Goal: Task Accomplishment & Management: Manage account settings

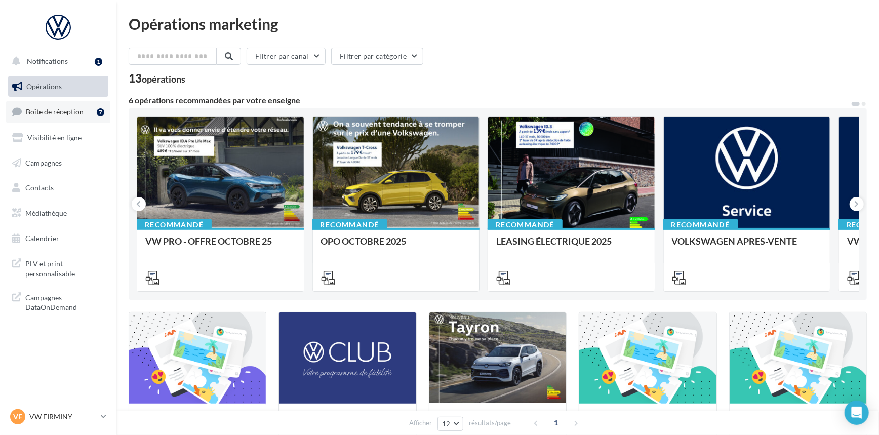
click at [43, 107] on span "Boîte de réception" at bounding box center [55, 111] width 58 height 9
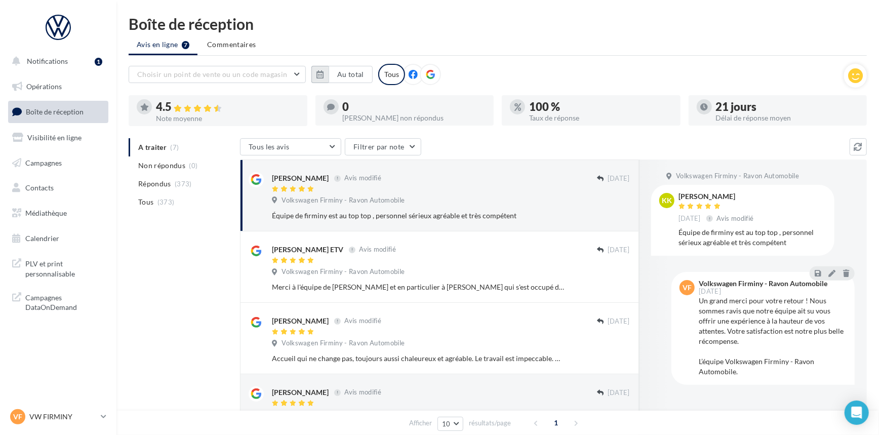
click at [315, 79] on button "button" at bounding box center [319, 74] width 17 height 17
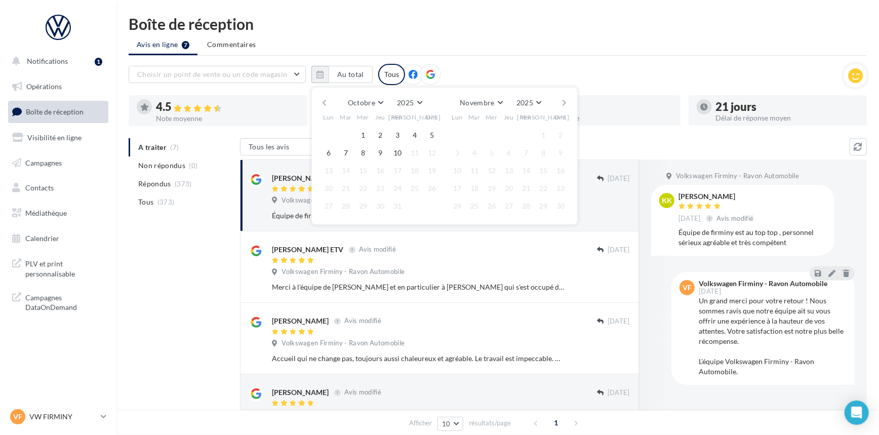
click at [329, 103] on div "Octobre [PERSON_NAME] Mars Avril Mai Juin Juillet Août Septembre Octobre Novemb…" at bounding box center [443, 103] width 231 height 14
click at [328, 102] on button "button" at bounding box center [324, 103] width 9 height 14
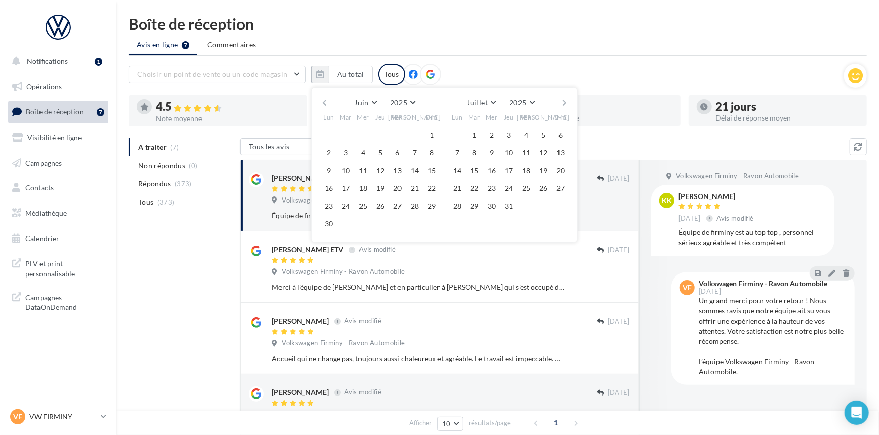
click at [328, 102] on button "button" at bounding box center [324, 103] width 9 height 14
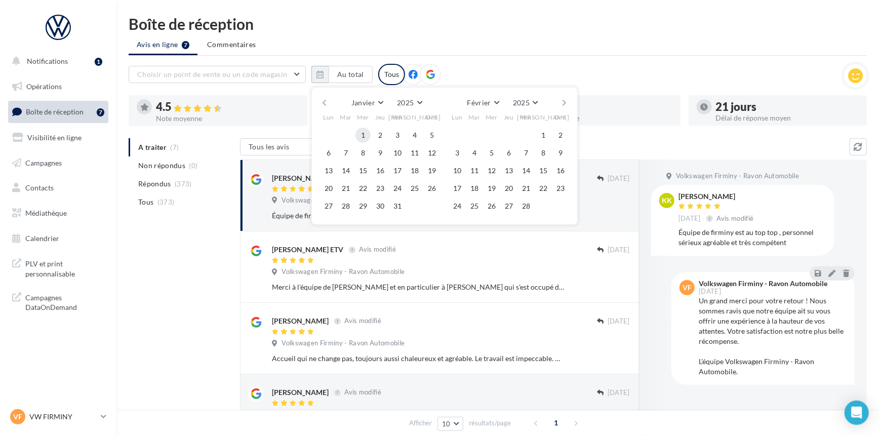
click at [362, 129] on button "1" at bounding box center [362, 135] width 15 height 15
click at [564, 103] on button "button" at bounding box center [564, 103] width 9 height 14
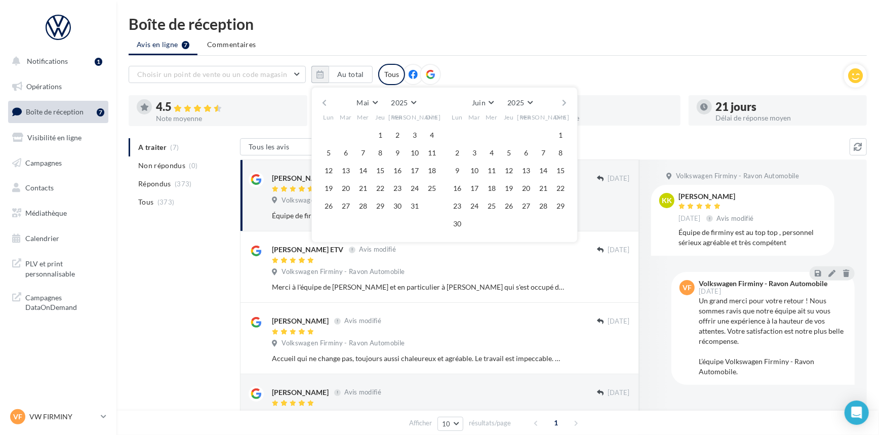
click at [564, 103] on button "button" at bounding box center [564, 103] width 9 height 14
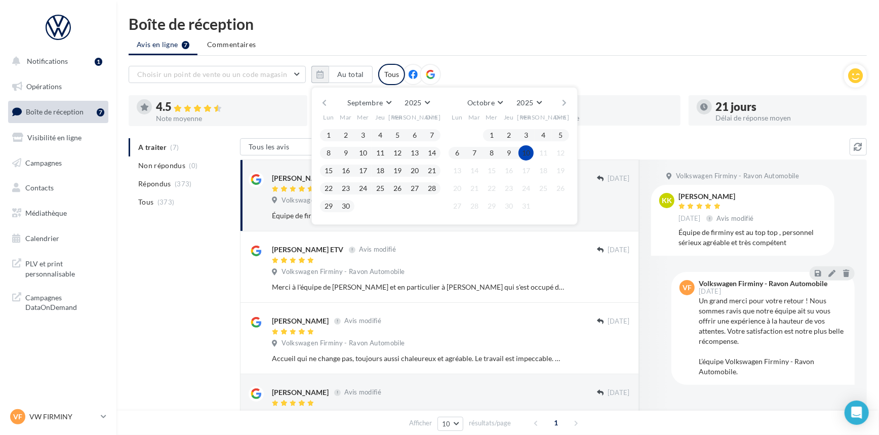
click at [522, 152] on button "10" at bounding box center [525, 152] width 15 height 15
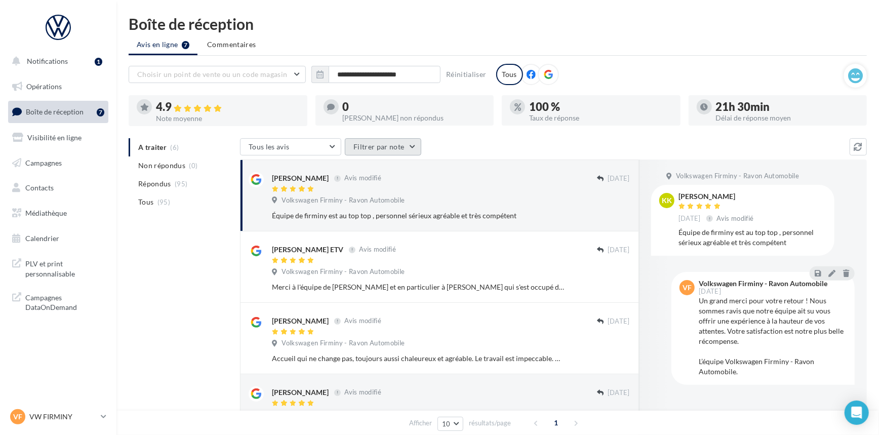
click at [363, 151] on button "Filtrer par note" at bounding box center [383, 146] width 76 height 17
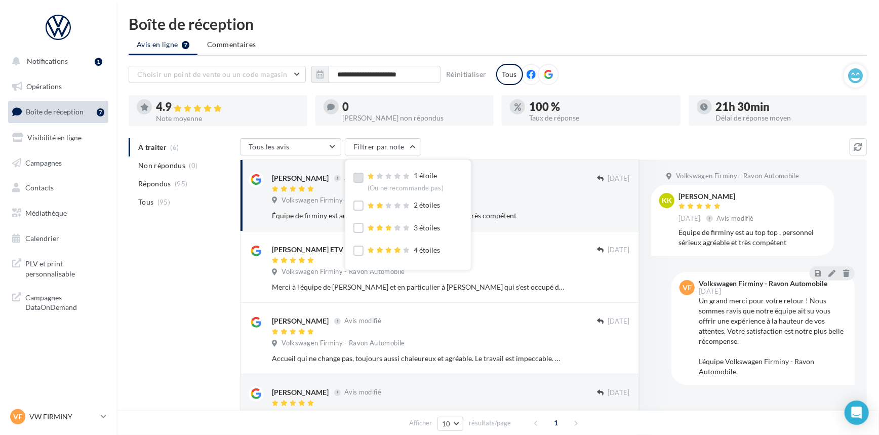
click at [357, 177] on label at bounding box center [358, 178] width 10 height 10
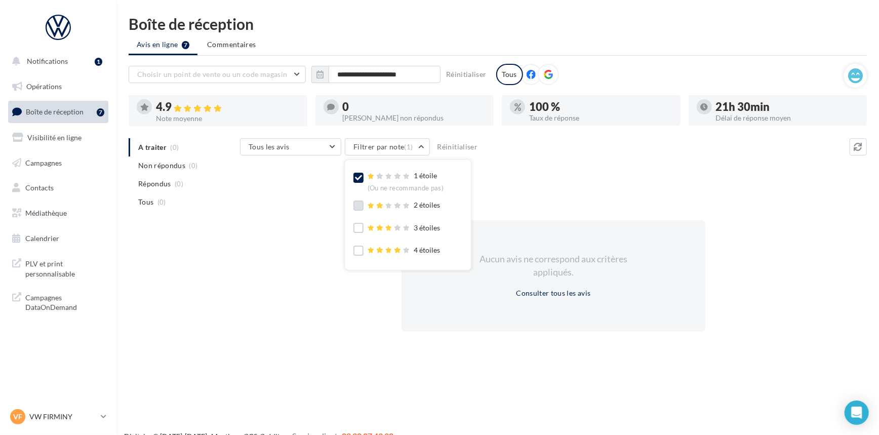
click at [359, 201] on label at bounding box center [358, 205] width 10 height 10
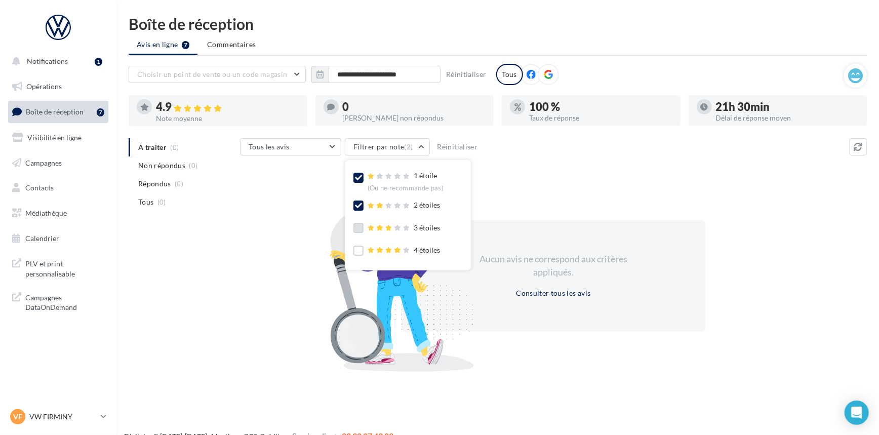
click at [362, 227] on label at bounding box center [358, 228] width 10 height 10
click at [526, 152] on div "Tous les avis Tous les avis Avis avec commentaire Avis sans commentaire Filtrer…" at bounding box center [544, 147] width 609 height 19
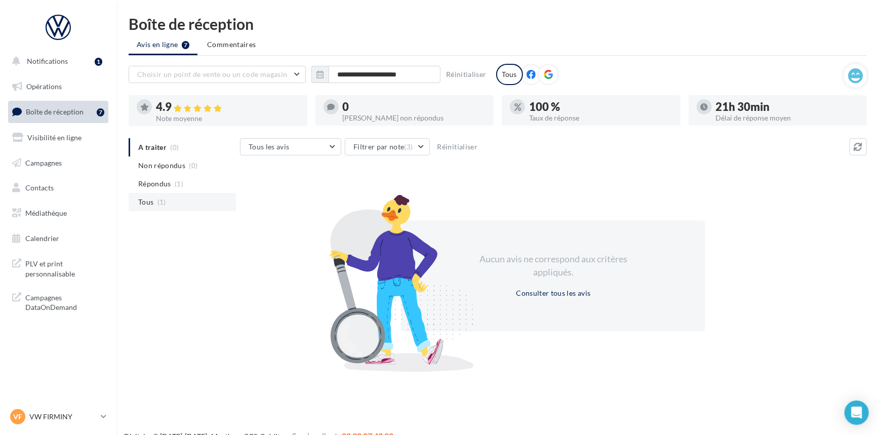
click at [187, 193] on li "Tous (1)" at bounding box center [182, 202] width 107 height 18
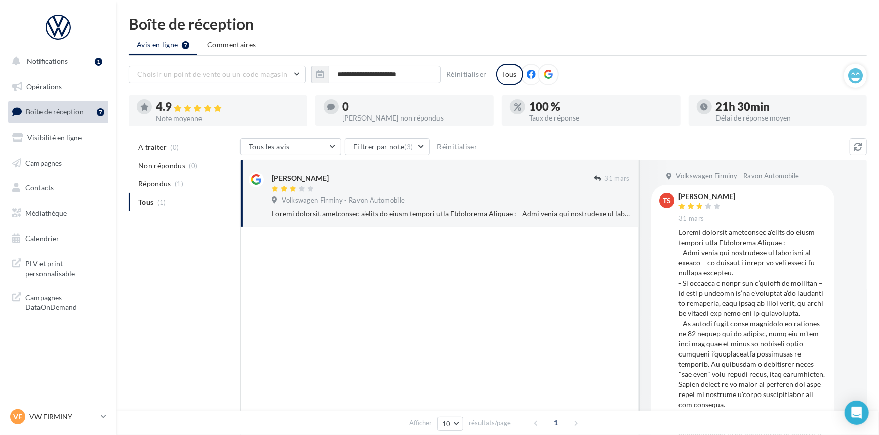
scroll to position [46, 0]
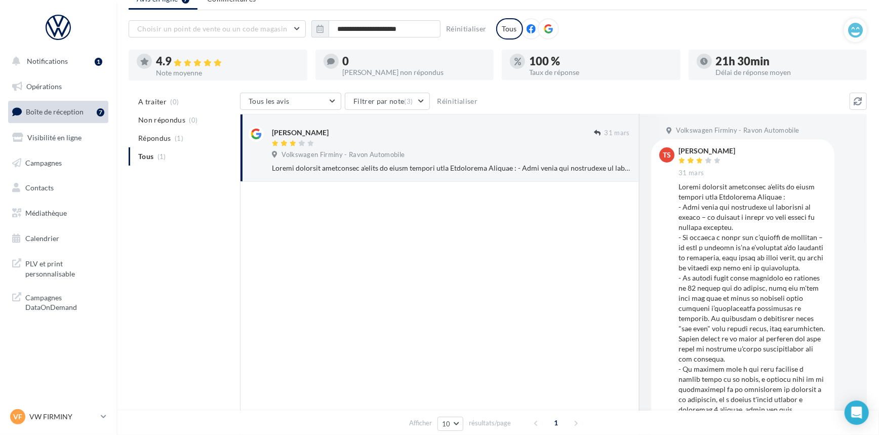
click at [310, 234] on div at bounding box center [439, 310] width 399 height 257
click at [405, 96] on button "Filtrer par note (3)" at bounding box center [387, 101] width 85 height 17
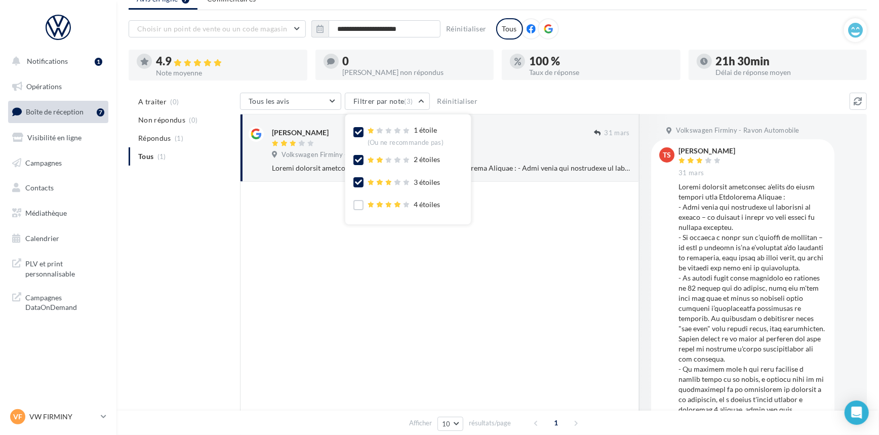
click at [504, 237] on div at bounding box center [439, 310] width 399 height 257
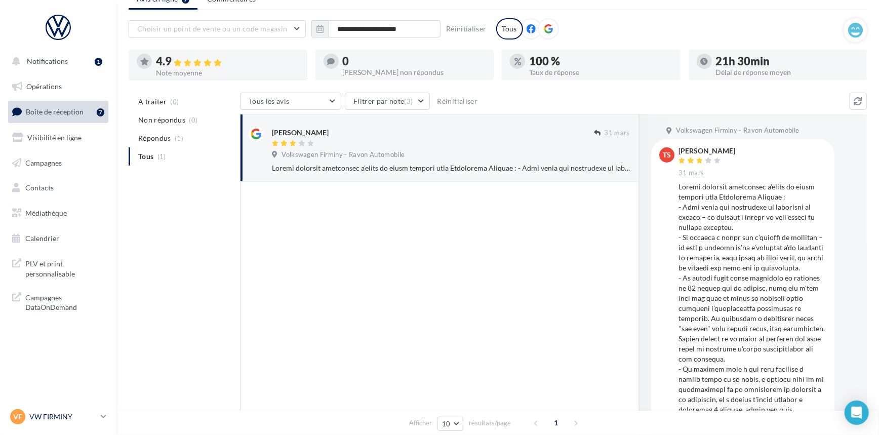
click at [75, 424] on div "VF VW FIRMINY vw-fir-via" at bounding box center [53, 416] width 87 height 15
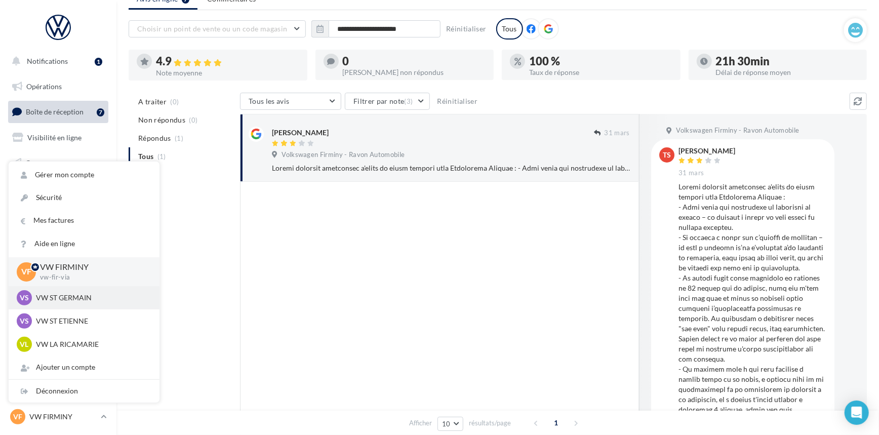
click at [75, 294] on p "VW ST GERMAIN" at bounding box center [91, 298] width 111 height 10
